Goal: Check status: Check status

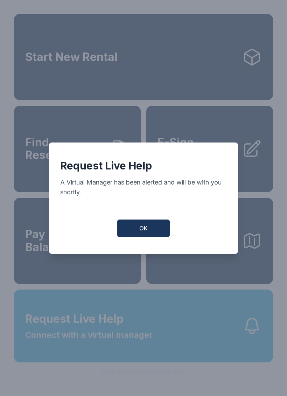
click at [147, 232] on span "OK" at bounding box center [143, 228] width 8 height 8
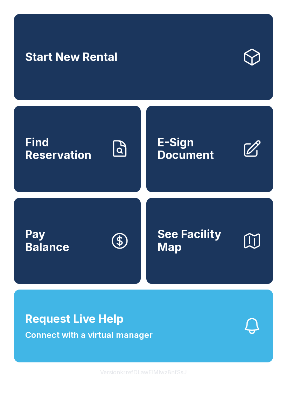
click at [41, 327] on span "Request Live Help" at bounding box center [74, 318] width 98 height 17
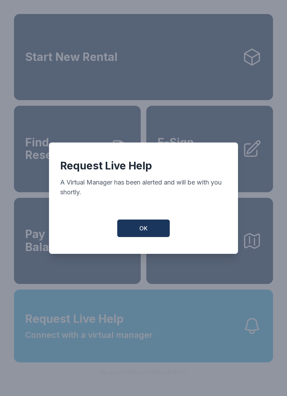
click at [136, 229] on button "OK" at bounding box center [143, 227] width 52 height 17
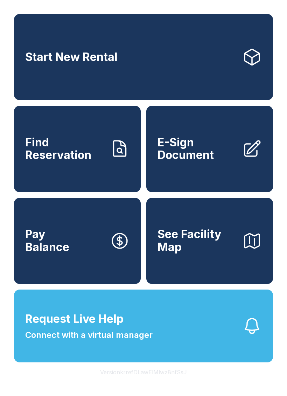
click at [97, 341] on span "Connect with a virtual manager" at bounding box center [88, 335] width 127 height 13
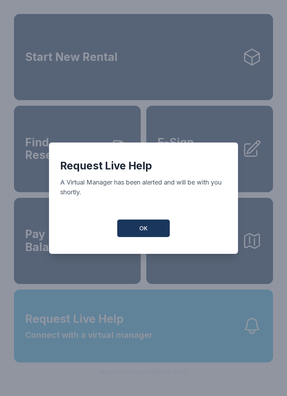
click at [135, 229] on button "OK" at bounding box center [143, 227] width 52 height 17
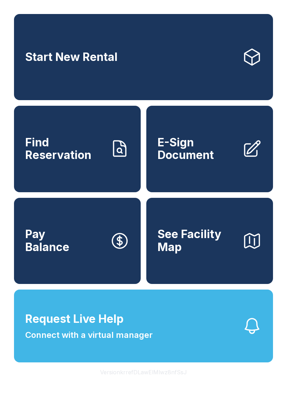
click at [171, 336] on button "Request Live Help Connect with a virtual manager" at bounding box center [143, 325] width 259 height 73
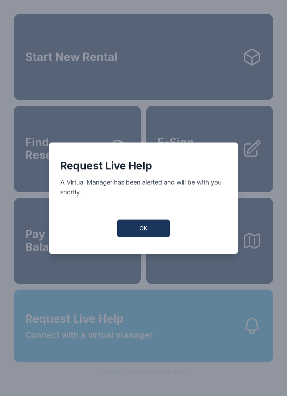
click at [149, 231] on button "OK" at bounding box center [143, 227] width 52 height 17
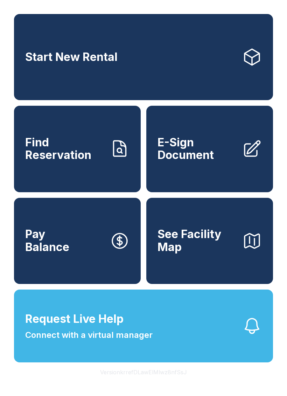
click at [128, 179] on link "Find Reservation" at bounding box center [77, 149] width 127 height 86
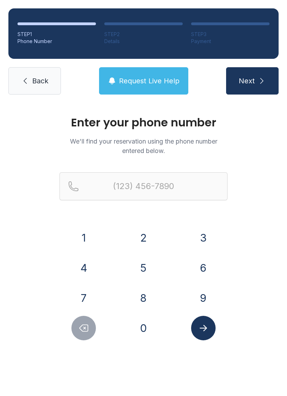
click at [167, 76] on span "Request Live Help" at bounding box center [149, 81] width 61 height 10
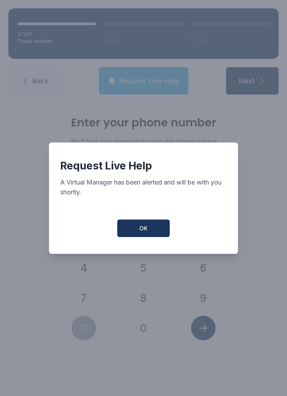
click at [159, 231] on button "OK" at bounding box center [143, 227] width 52 height 17
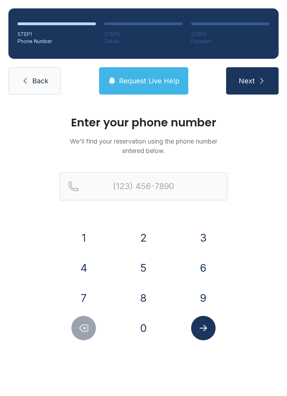
click at [154, 90] on button "Request Live Help" at bounding box center [143, 80] width 89 height 27
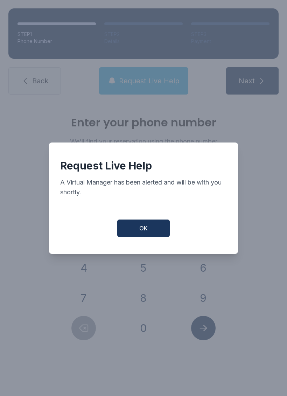
click at [140, 237] on button "OK" at bounding box center [143, 227] width 52 height 17
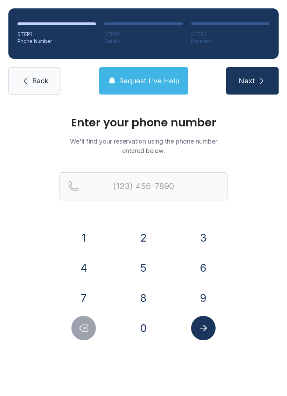
click at [133, 73] on button "Request Live Help" at bounding box center [143, 80] width 89 height 27
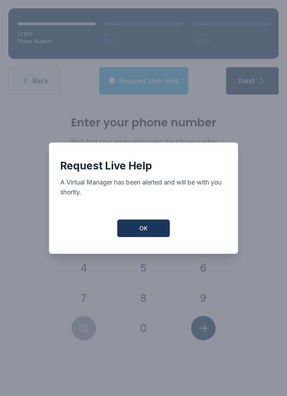
click at [143, 232] on span "OK" at bounding box center [143, 228] width 8 height 8
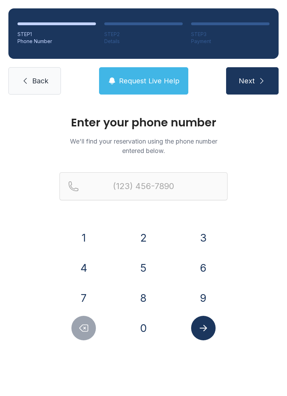
click at [32, 82] on span "Back" at bounding box center [40, 81] width 16 height 10
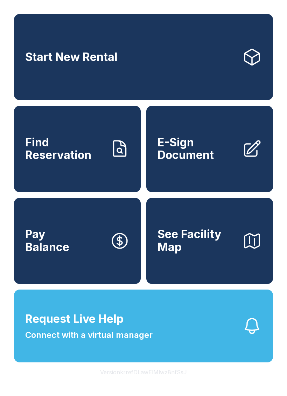
click at [91, 362] on button "Request Live Help Connect with a virtual manager" at bounding box center [143, 325] width 259 height 73
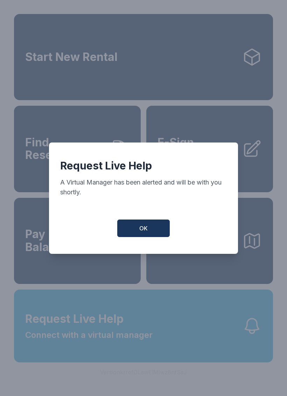
click at [136, 230] on button "OK" at bounding box center [143, 227] width 52 height 17
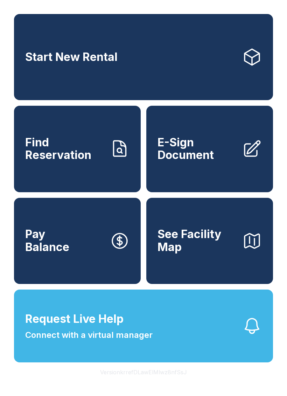
click at [62, 327] on span "Request Live Help" at bounding box center [74, 318] width 98 height 17
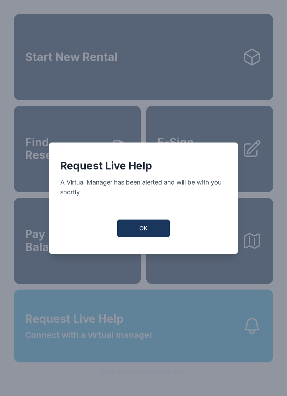
click at [134, 233] on button "OK" at bounding box center [143, 227] width 52 height 17
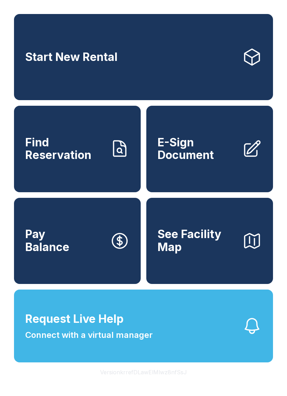
click at [87, 327] on button "Request Live Help Connect with a virtual manager" at bounding box center [143, 325] width 259 height 73
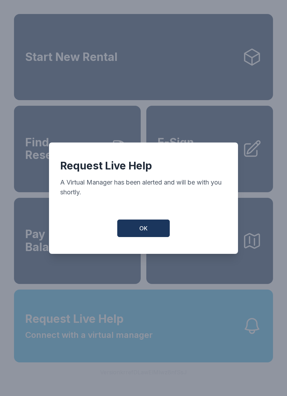
click at [137, 232] on button "OK" at bounding box center [143, 227] width 52 height 17
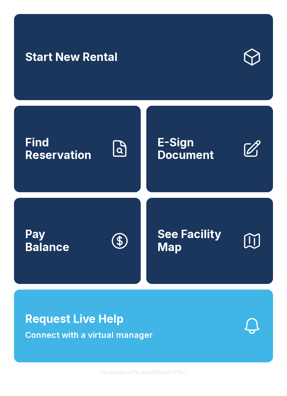
click at [63, 327] on span "Request Live Help" at bounding box center [74, 318] width 98 height 17
